Goal: Task Accomplishment & Management: Manage account settings

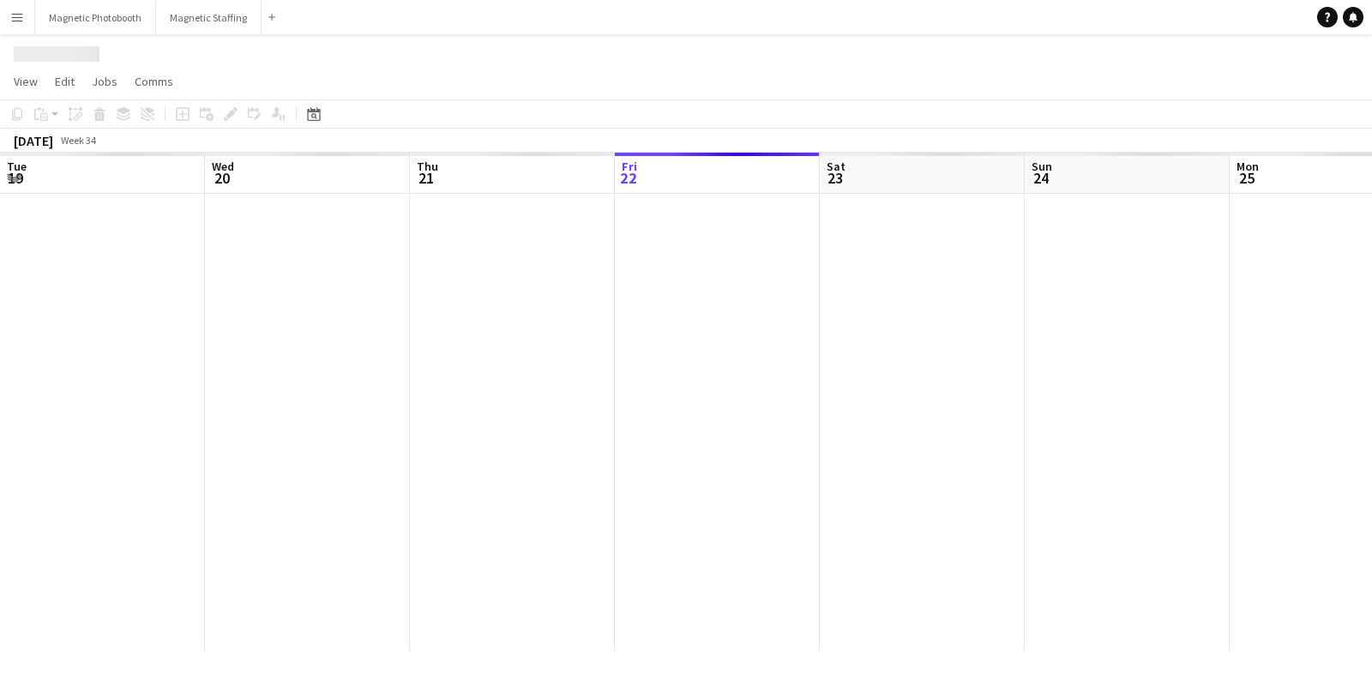
scroll to position [0, 409]
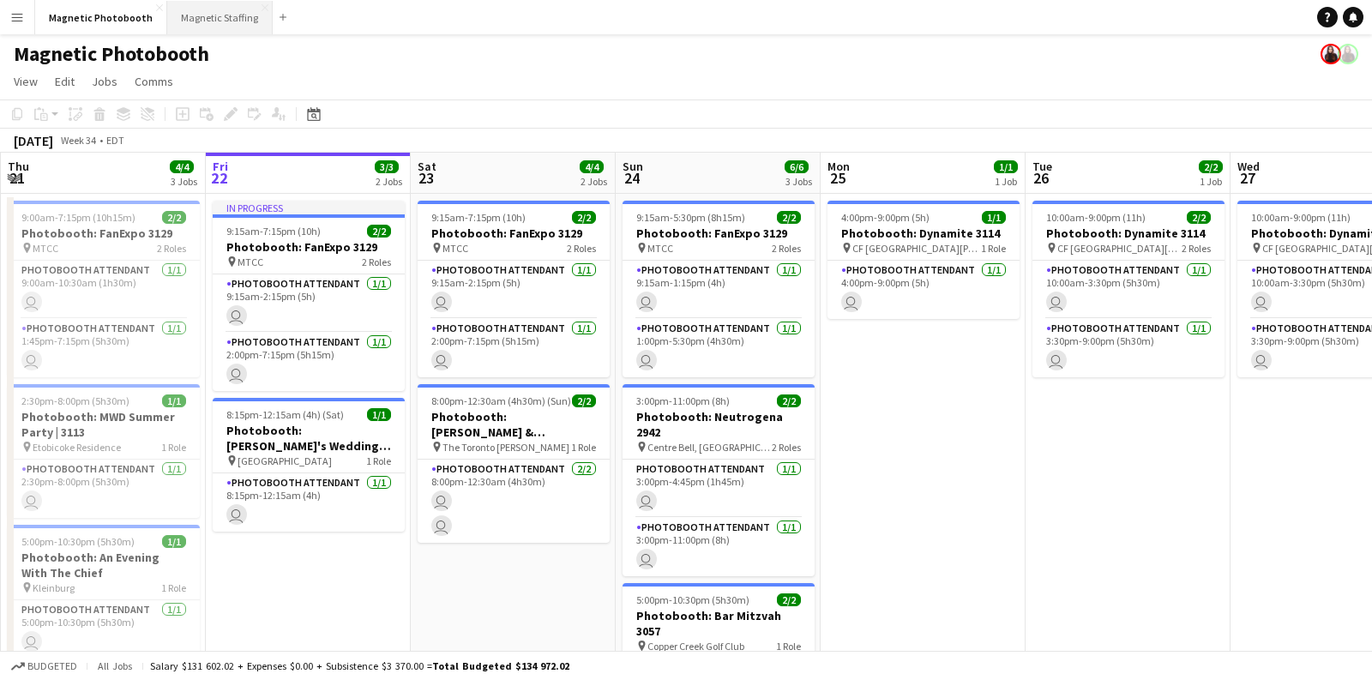
click at [226, 23] on button "Magnetic Staffing Close" at bounding box center [219, 17] width 105 height 33
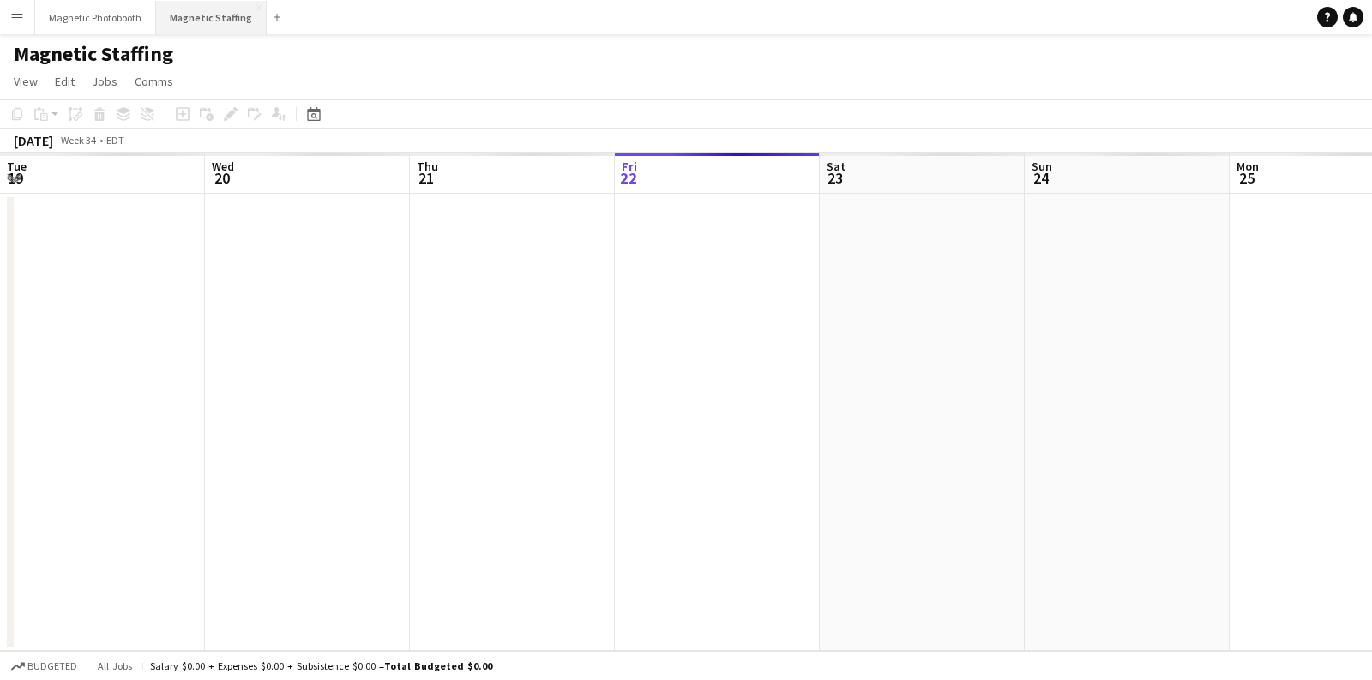
scroll to position [0, 409]
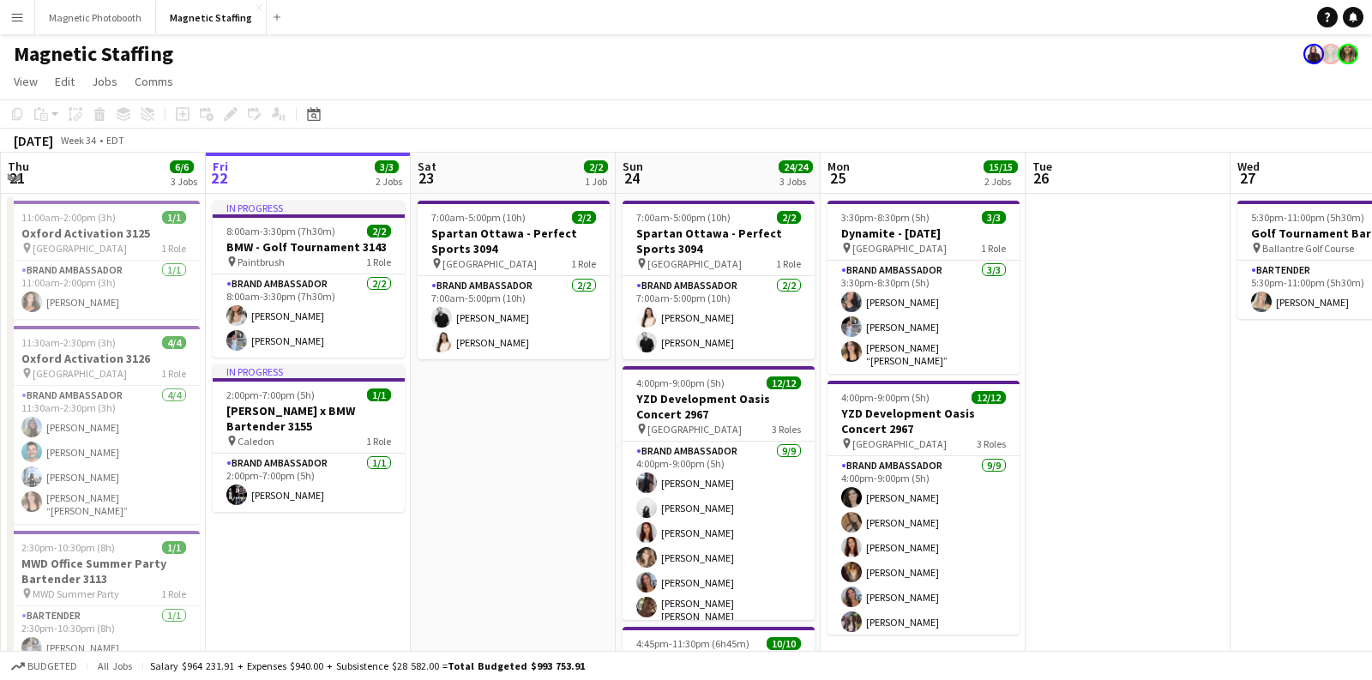
click at [311, 126] on app-toolbar "Copy Paste Paste Command V Paste with crew Command Shift V Paste linked Job [GE…" at bounding box center [686, 113] width 1372 height 29
click at [314, 120] on icon at bounding box center [313, 114] width 13 height 14
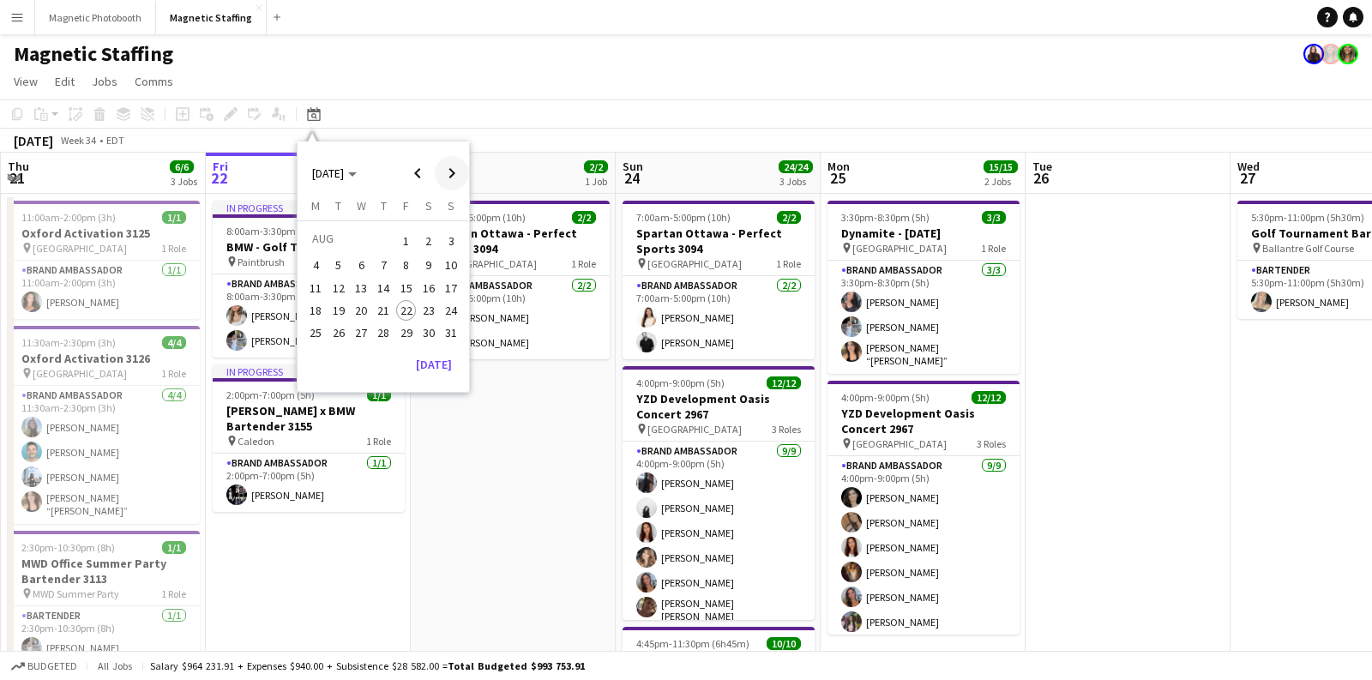
click at [449, 176] on span "Next month" at bounding box center [452, 173] width 34 height 34
click at [407, 325] on span "26" at bounding box center [406, 328] width 21 height 21
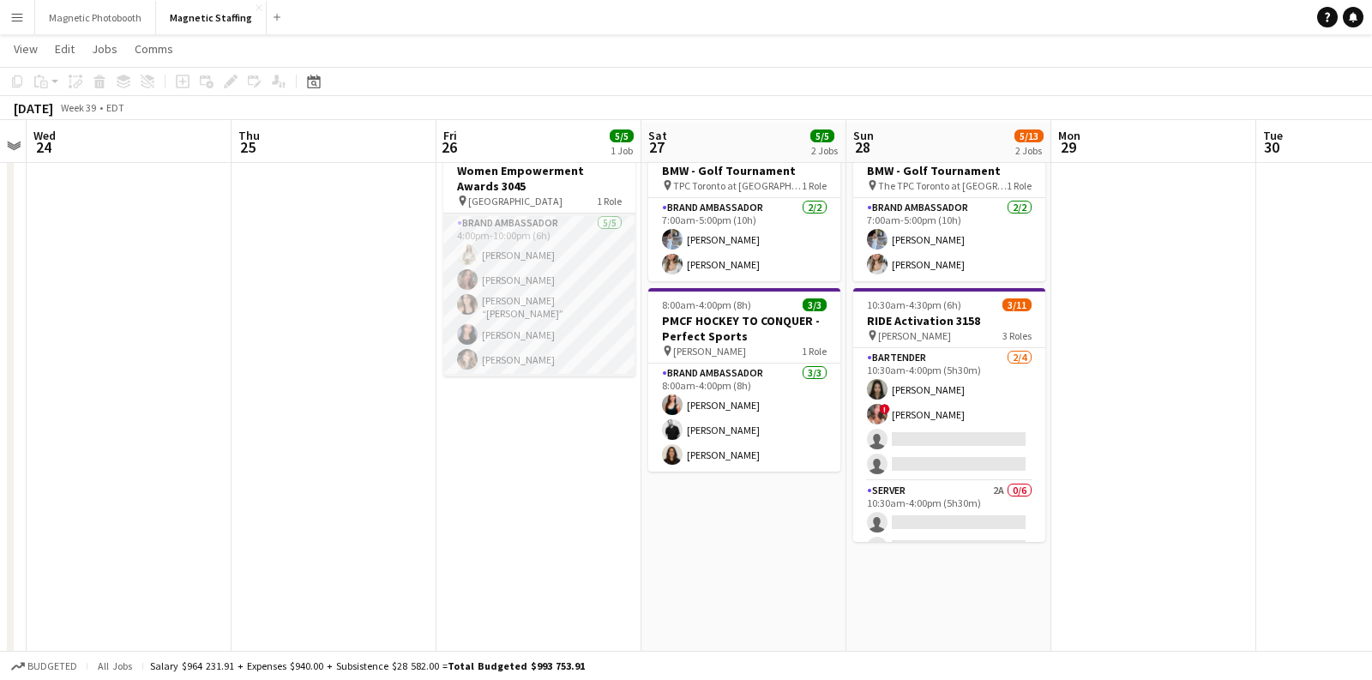
scroll to position [63, 0]
click at [569, 429] on app-date-cell "4:00pm-10:00pm (6h) 5/5 Women Empowerment Awards 3045 pin Toronto 1 Role Brand …" at bounding box center [539, 671] width 205 height 1082
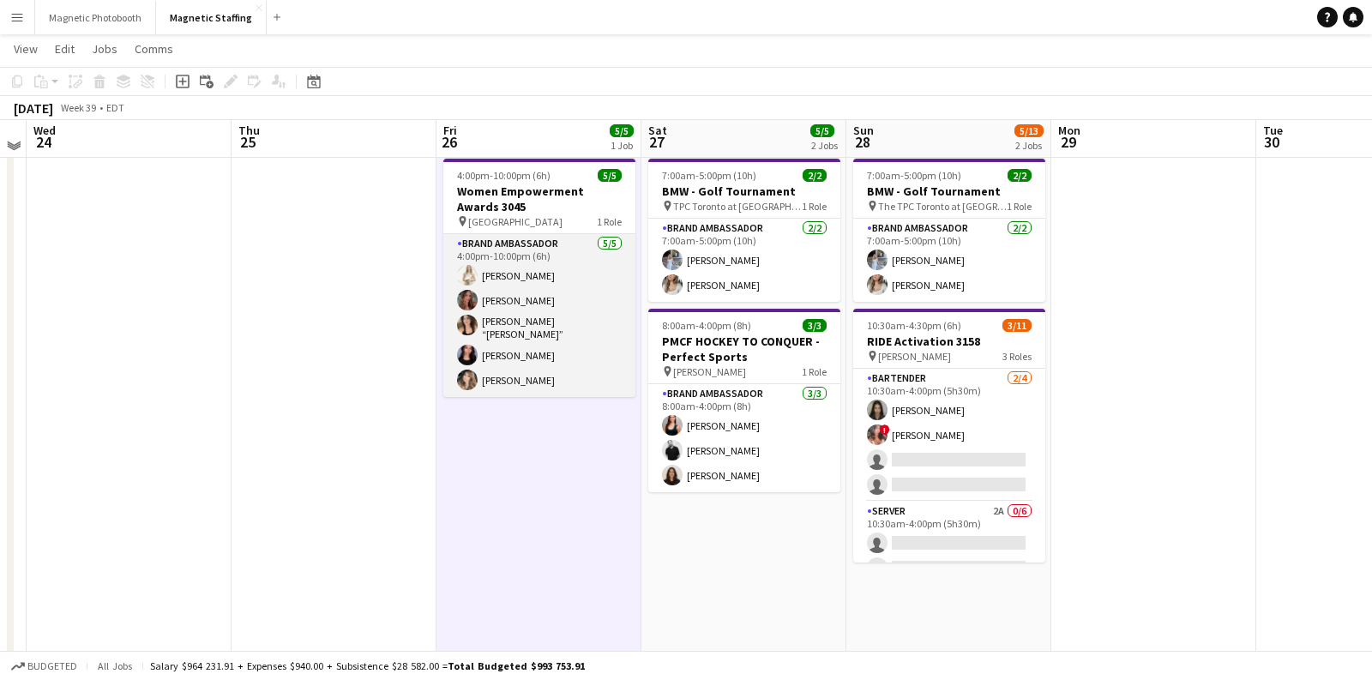
scroll to position [37, 0]
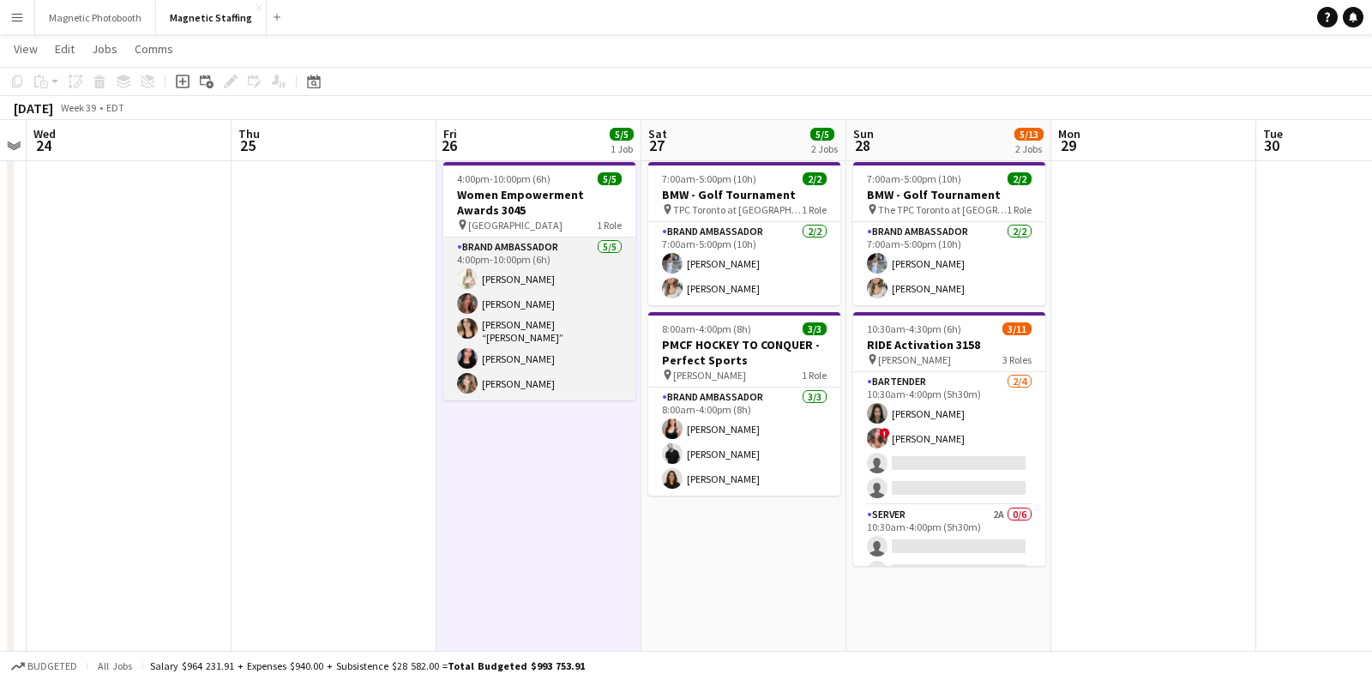
click at [529, 336] on app-card-role "Brand Ambassador [DATE] 4:00pm-10:00pm (6h) [PERSON_NAME] [PERSON_NAME] [PERSON…" at bounding box center [539, 319] width 192 height 163
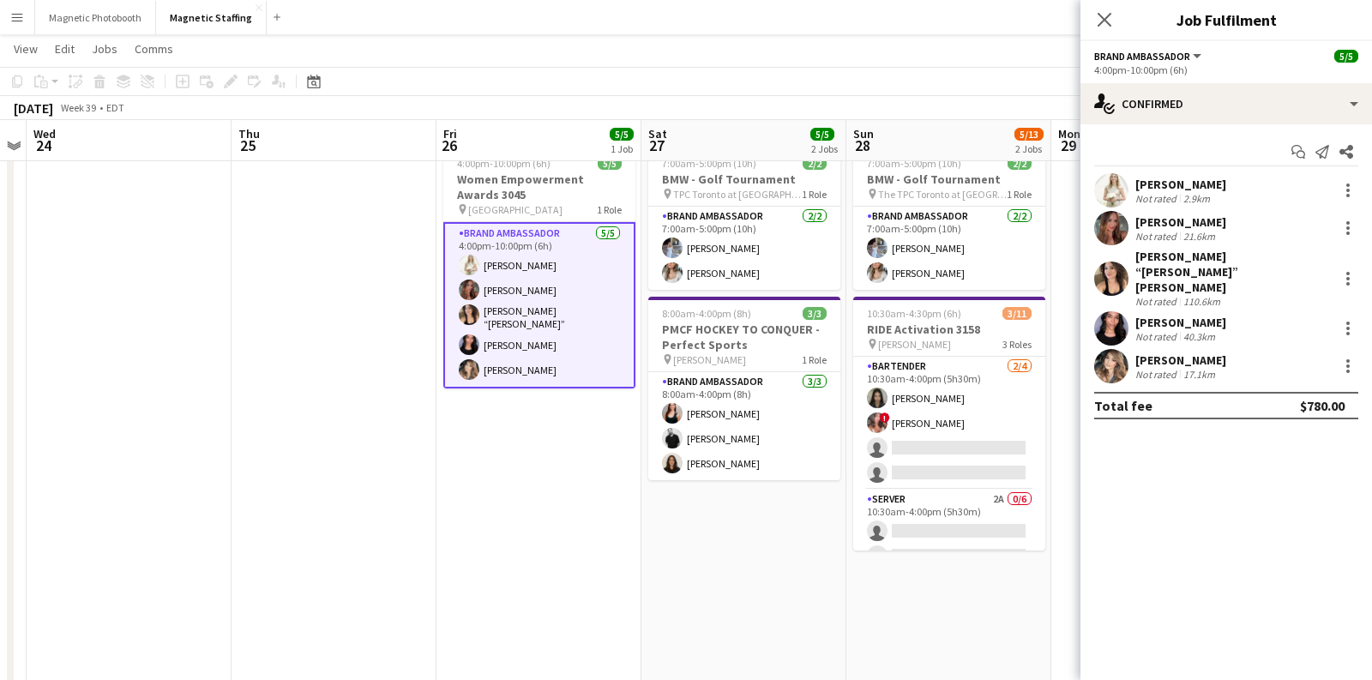
scroll to position [53, 0]
click at [949, 592] on app-date-cell "7:00am-5:00pm (10h) 2/2 BMW - Golf Tournament pin The TPC Toronto at [GEOGRAPHI…" at bounding box center [949, 680] width 205 height 1082
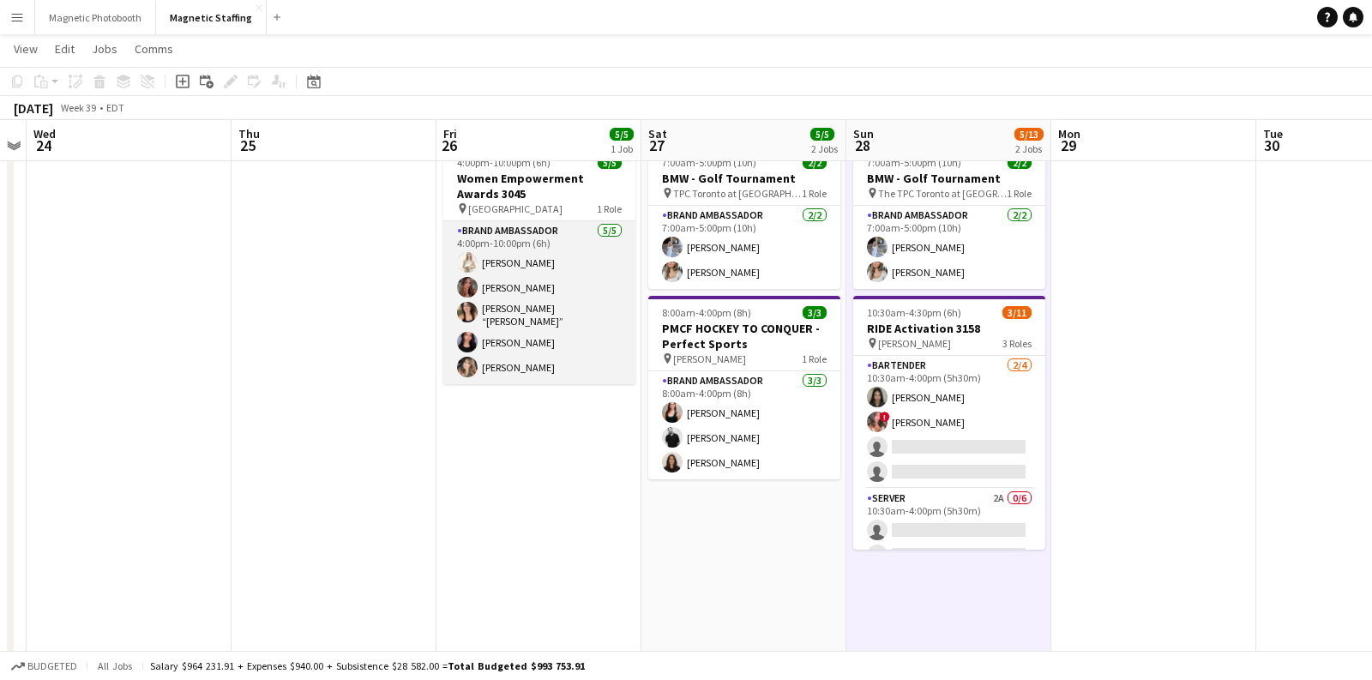
click at [582, 298] on app-card-role "Brand Ambassador [DATE] 4:00pm-10:00pm (6h) [PERSON_NAME] [PERSON_NAME] [PERSON…" at bounding box center [539, 302] width 192 height 163
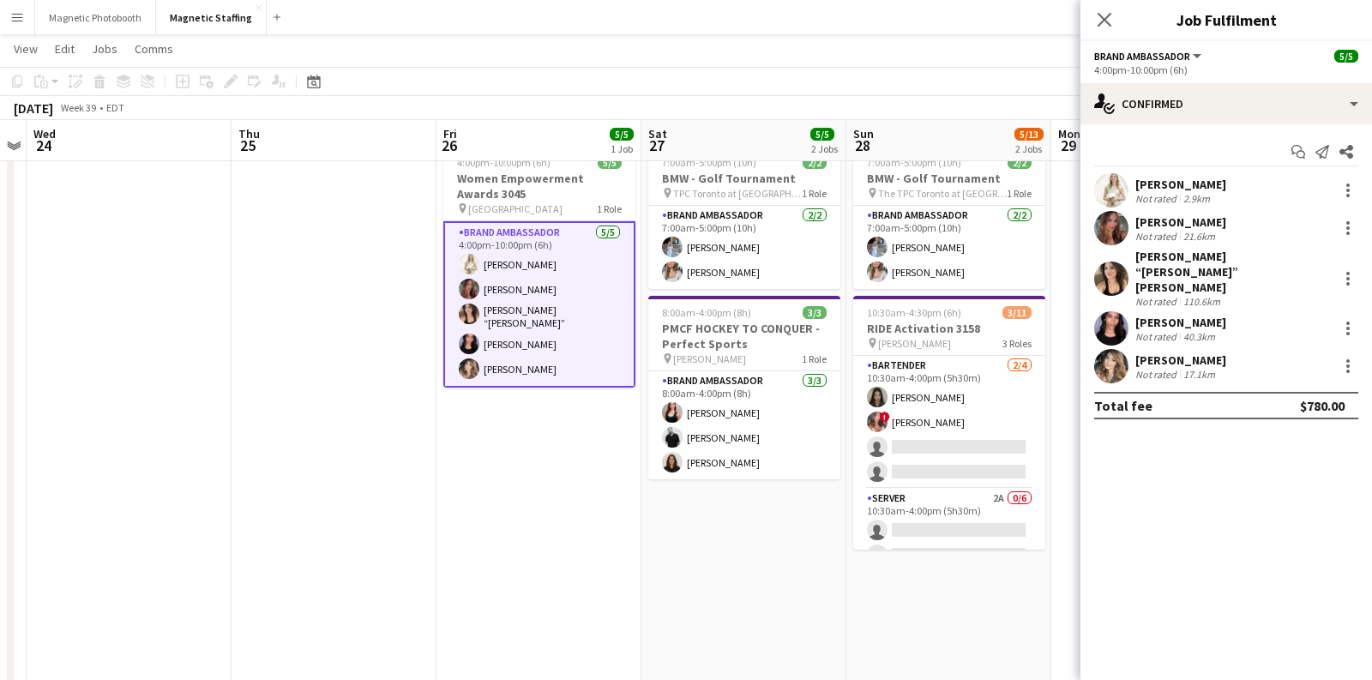
drag, startPoint x: 1237, startPoint y: 184, endPoint x: 1136, endPoint y: 185, distance: 100.4
click at [1136, 185] on div "[PERSON_NAME] Not rated 2.9km" at bounding box center [1227, 190] width 292 height 34
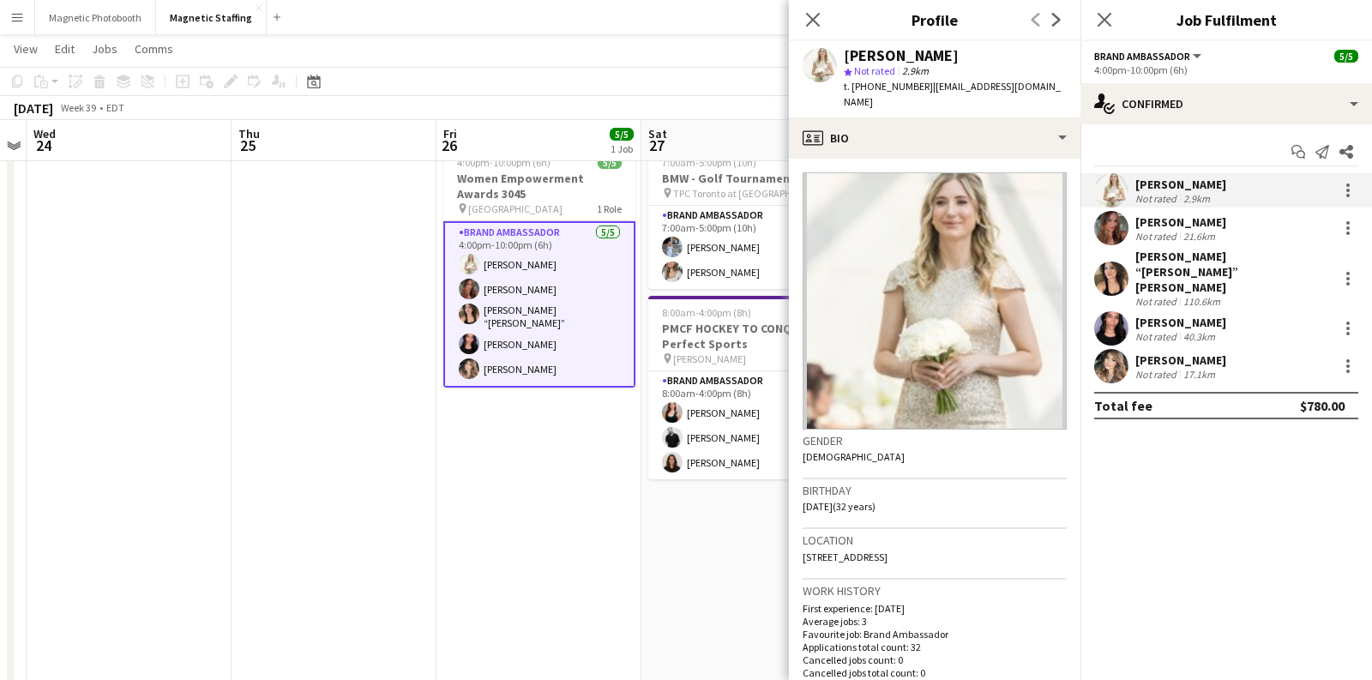
copy div "[PERSON_NAME]"
drag, startPoint x: 1255, startPoint y: 217, endPoint x: 1110, endPoint y: 217, distance: 144.9
click at [1110, 217] on div "[PERSON_NAME] Not rated 21.6km" at bounding box center [1227, 228] width 292 height 34
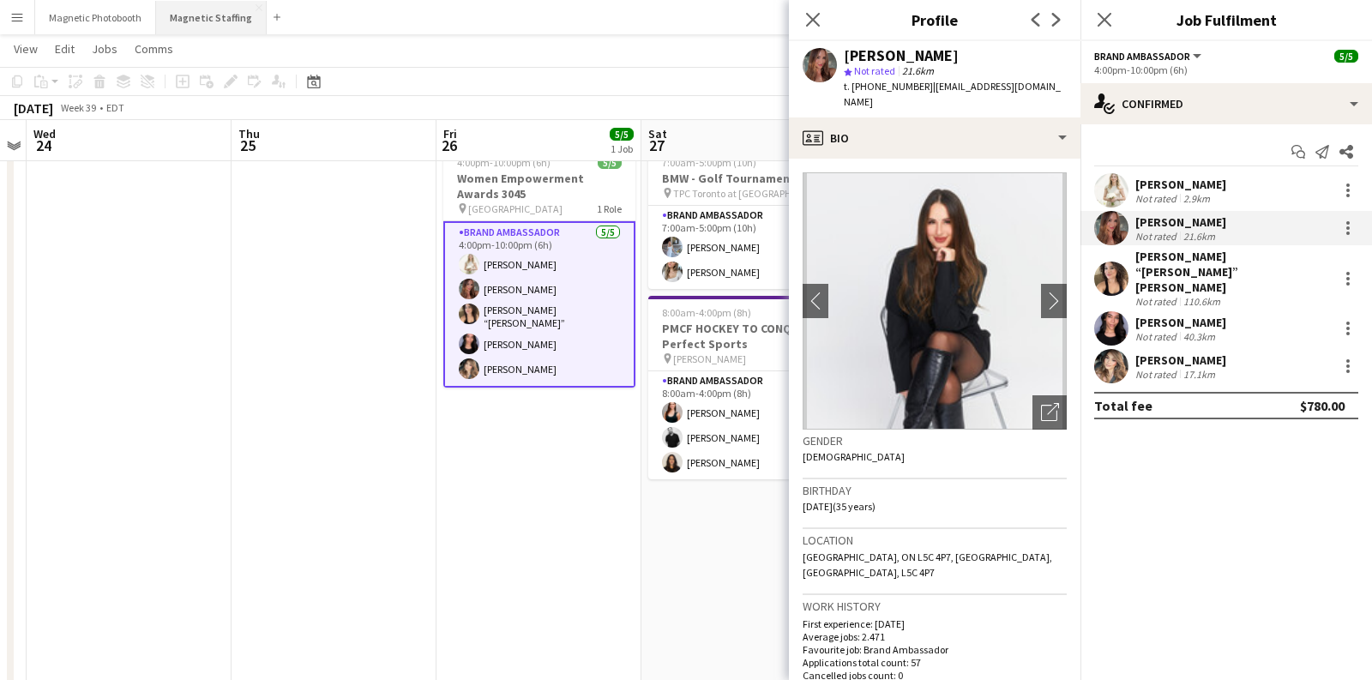
copy div "[PERSON_NAME]"
drag, startPoint x: 1293, startPoint y: 256, endPoint x: 1136, endPoint y: 260, distance: 157.0
click at [1136, 260] on div "[PERSON_NAME] “[PERSON_NAME]” [PERSON_NAME] Not rated 110.6km" at bounding box center [1227, 278] width 292 height 59
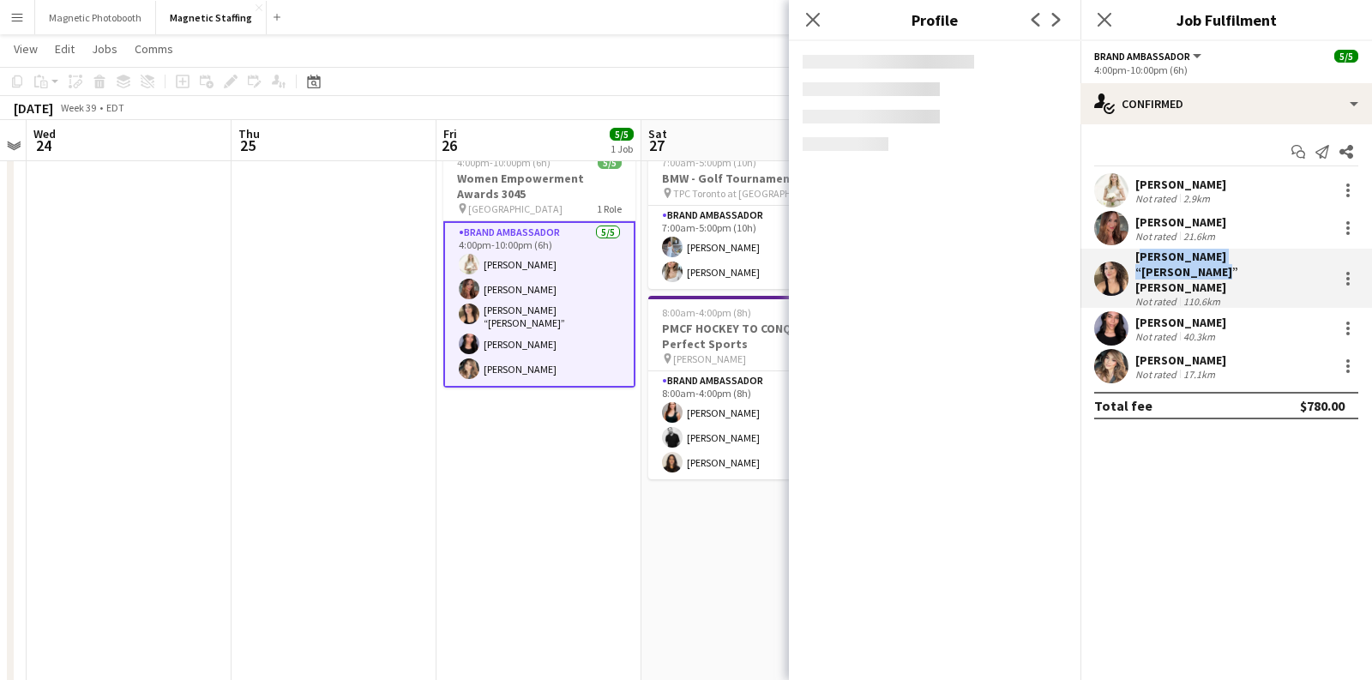
copy div "[PERSON_NAME] “[PERSON_NAME]” [PERSON_NAME]"
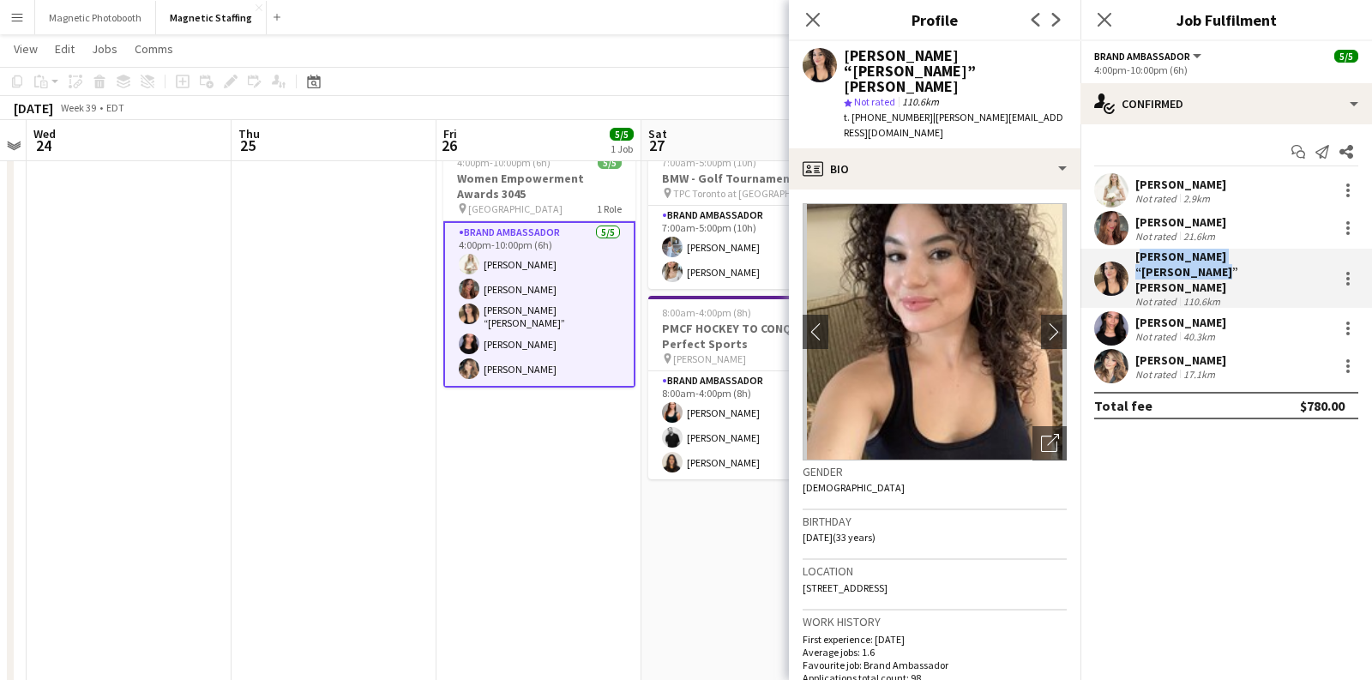
drag, startPoint x: 1248, startPoint y: 296, endPoint x: 1137, endPoint y: 299, distance: 110.7
click at [1137, 311] on div "[PERSON_NAME] Not rated 40.3km" at bounding box center [1227, 328] width 292 height 34
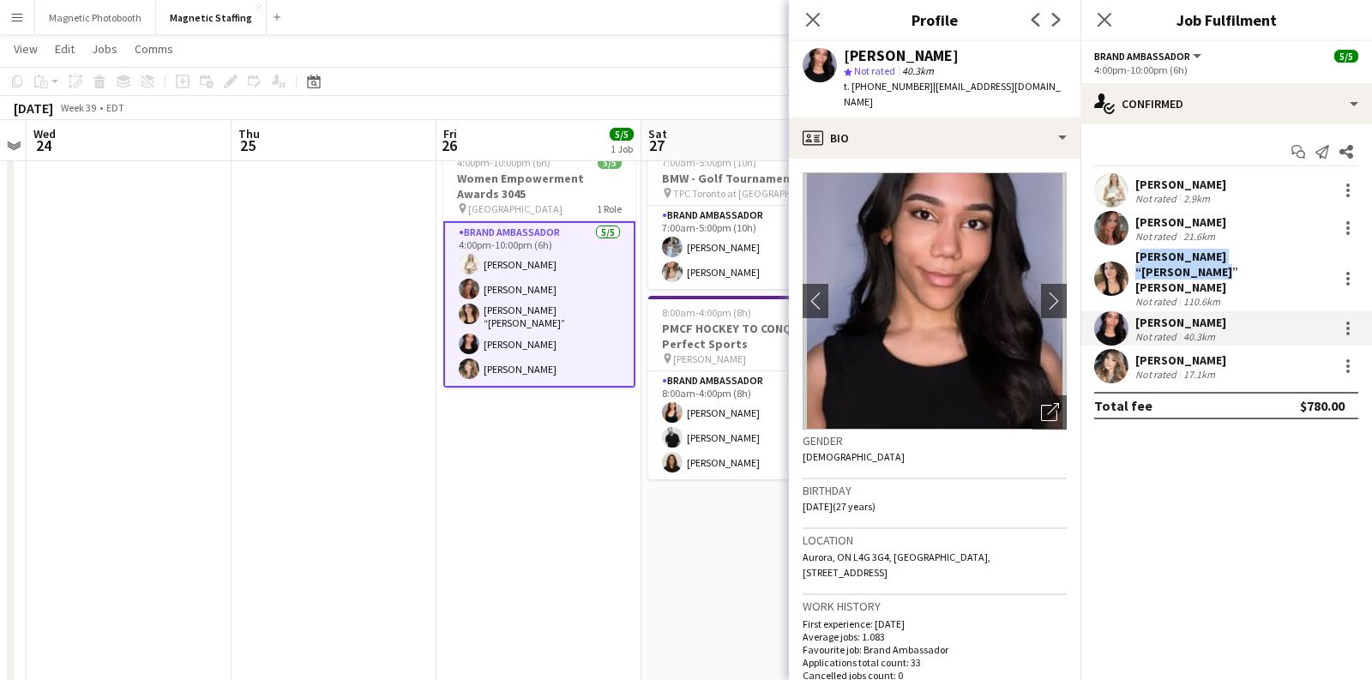
copy div "[PERSON_NAME]"
drag, startPoint x: 1220, startPoint y: 331, endPoint x: 1136, endPoint y: 333, distance: 84.1
click at [1136, 349] on div "[PERSON_NAME] Not rated 17.1km" at bounding box center [1227, 366] width 292 height 34
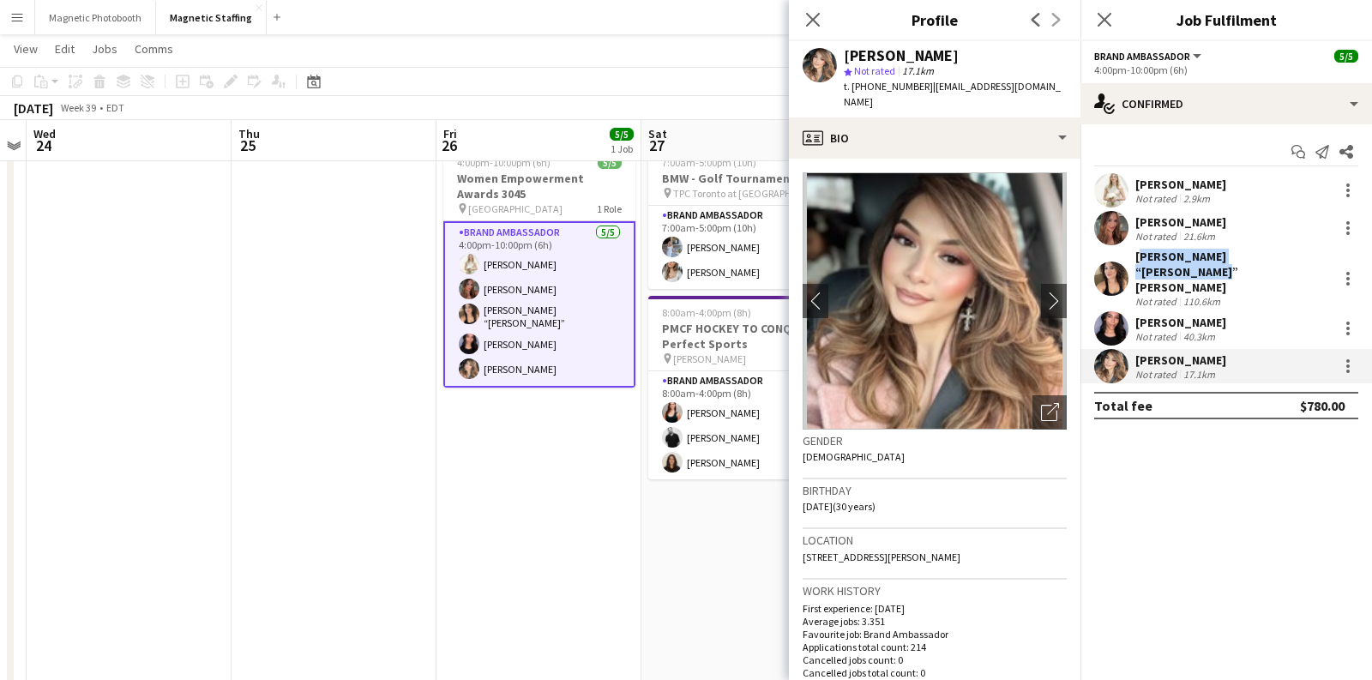
copy div "[PERSON_NAME]"
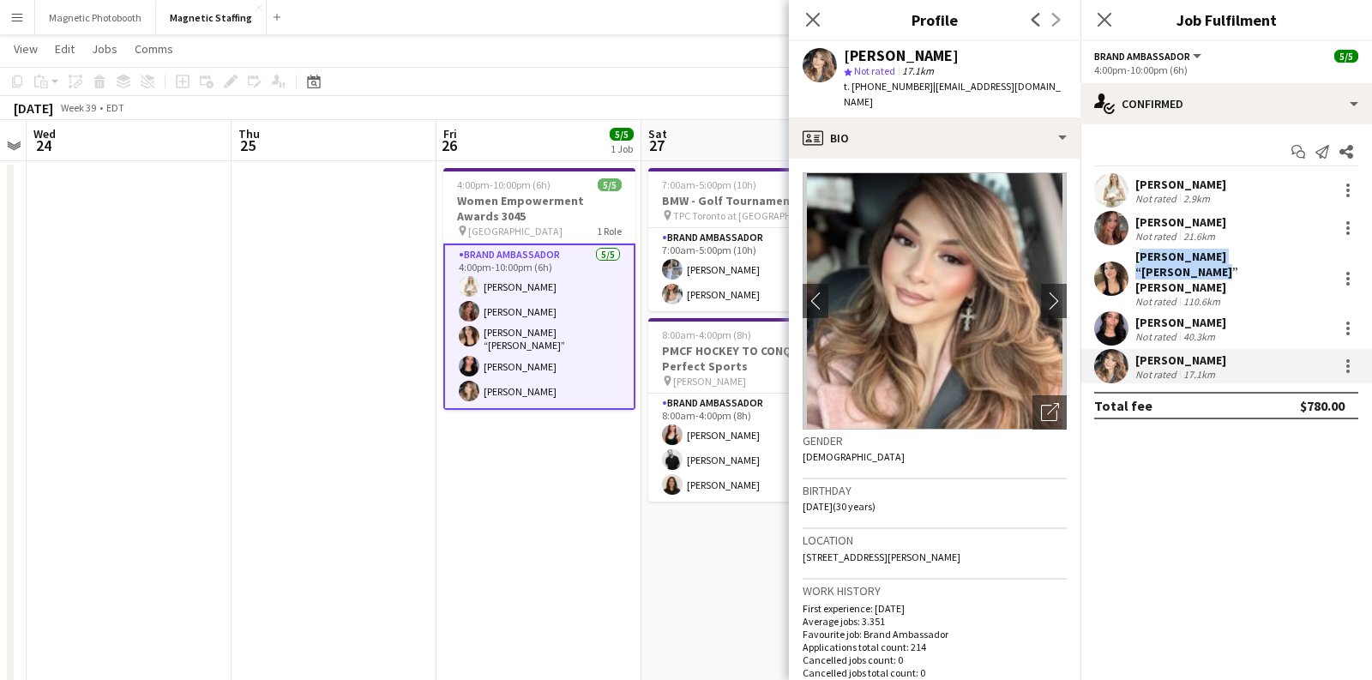
scroll to position [0, 0]
